Goal: Task Accomplishment & Management: Complete application form

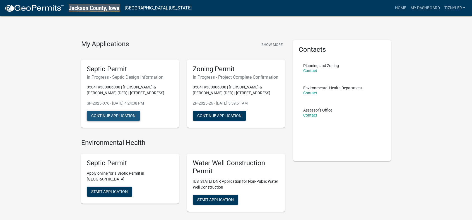
click at [128, 115] on button "Continue Application" at bounding box center [113, 116] width 53 height 10
click at [123, 117] on button "Continue Application" at bounding box center [113, 116] width 53 height 10
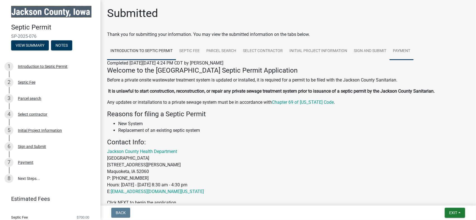
click at [389, 49] on link "Payment" at bounding box center [401, 51] width 24 height 18
